Goal: Task Accomplishment & Management: Use online tool/utility

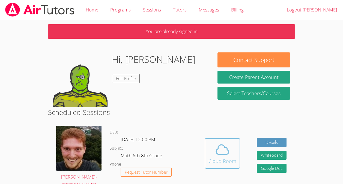
click at [211, 156] on span at bounding box center [222, 149] width 28 height 15
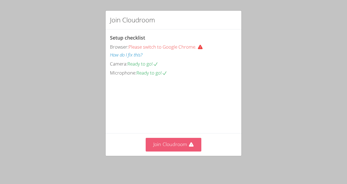
click at [181, 142] on button "Join Cloudroom" at bounding box center [174, 144] width 56 height 13
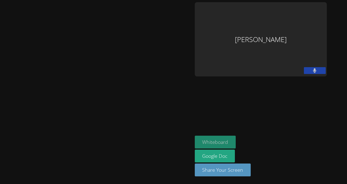
click at [213, 148] on button "Whiteboard" at bounding box center [215, 142] width 41 height 13
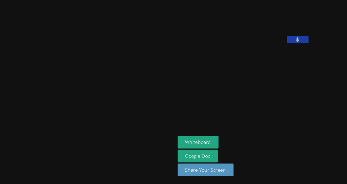
click at [287, 43] on button at bounding box center [298, 39] width 22 height 7
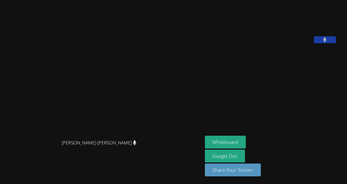
click at [314, 43] on button at bounding box center [325, 39] width 22 height 7
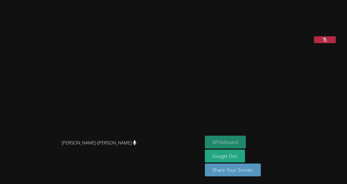
click at [217, 142] on button "Whiteboard" at bounding box center [225, 142] width 41 height 13
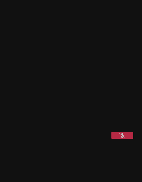
scroll to position [8, 0]
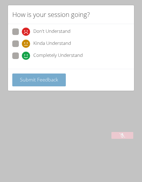
click at [45, 79] on span "Submit Feedback" at bounding box center [39, 79] width 38 height 7
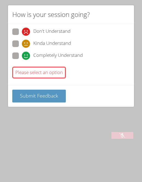
click at [45, 57] on span "Completely Understand" at bounding box center [57, 56] width 49 height 8
click at [26, 57] on input "Completely Understand" at bounding box center [24, 54] width 5 height 5
radio input "true"
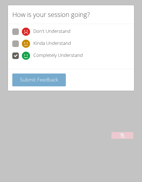
click at [40, 78] on span "Submit Feedback" at bounding box center [39, 79] width 38 height 7
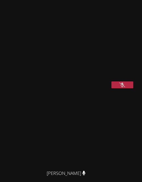
scroll to position [0, 0]
